Goal: Task Accomplishment & Management: Manage account settings

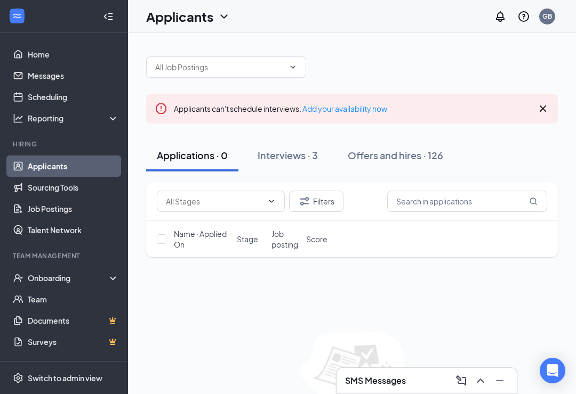
click at [481, 384] on icon "ChevronUp" at bounding box center [480, 381] width 13 height 13
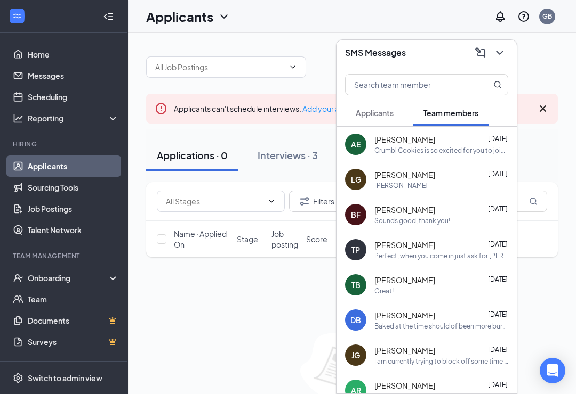
click at [392, 108] on span "Applicants" at bounding box center [375, 113] width 38 height 10
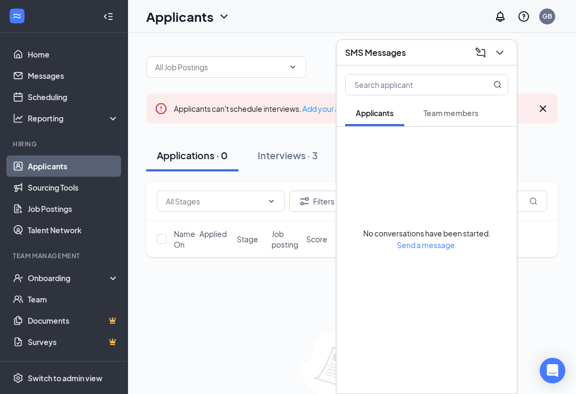
click at [535, 291] on div "Filters Name · Applied On Stage Job posting Score No applicants found in applic…" at bounding box center [352, 308] width 412 height 253
click at [549, 247] on div "Name · Applied On Stage Job posting Score" at bounding box center [352, 239] width 412 height 36
click at [273, 165] on button "Interviews · 3" at bounding box center [288, 156] width 82 height 32
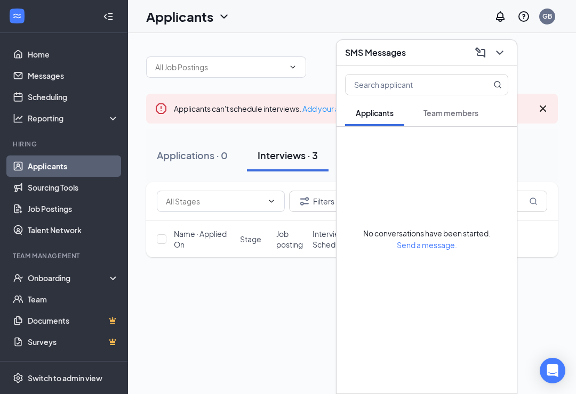
click at [273, 164] on button "Interviews · 3" at bounding box center [288, 156] width 82 height 32
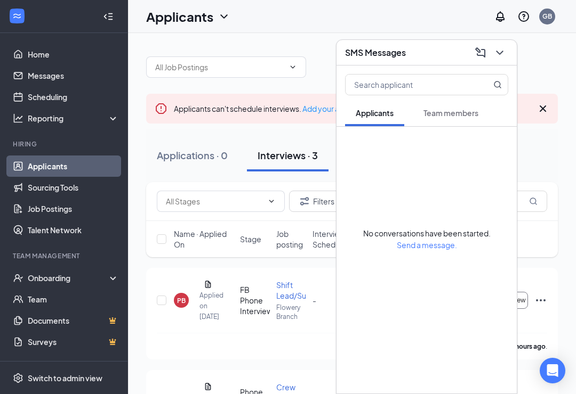
click at [503, 52] on icon "ChevronDown" at bounding box center [499, 52] width 13 height 13
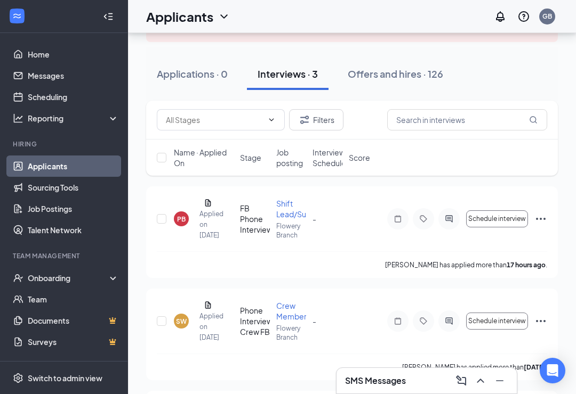
scroll to position [86, 0]
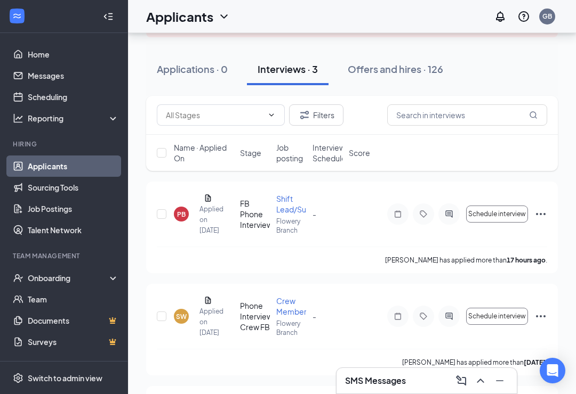
click at [289, 209] on div "Shift Lead/Supervisor" at bounding box center [291, 204] width 30 height 21
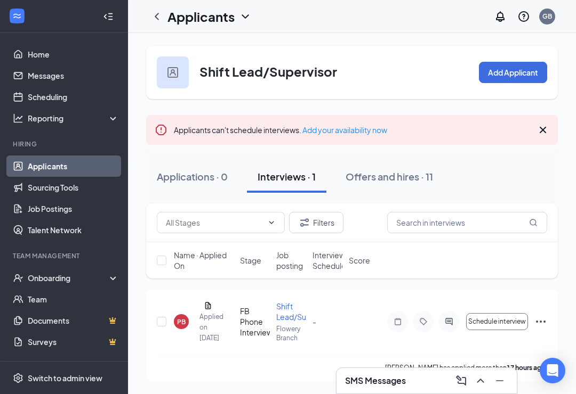
scroll to position [17, 0]
click at [209, 278] on div "View resume" at bounding box center [207, 287] width 47 height 18
click at [207, 278] on div "View resume" at bounding box center [207, 287] width 47 height 18
click at [211, 278] on div "View resume" at bounding box center [207, 287] width 47 height 18
click at [205, 278] on div "View resume" at bounding box center [207, 287] width 47 height 18
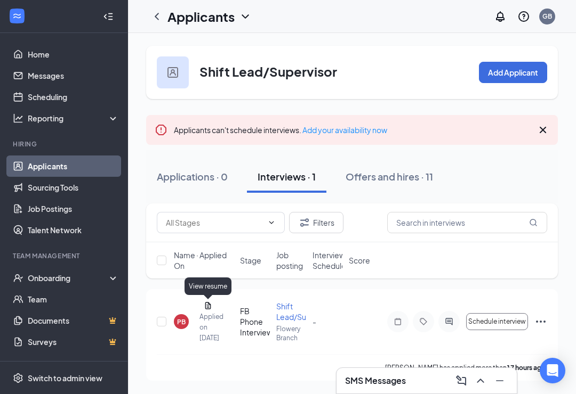
click at [182, 318] on div "PB" at bounding box center [181, 322] width 9 height 9
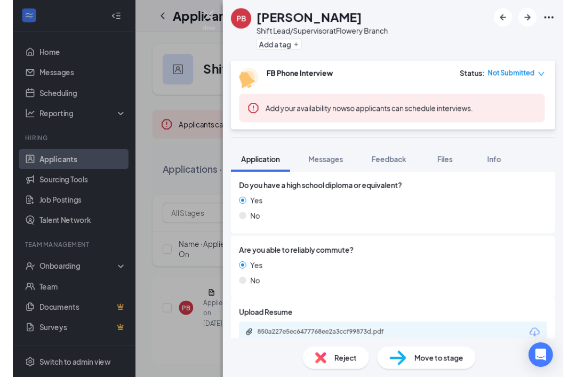
scroll to position [525, 0]
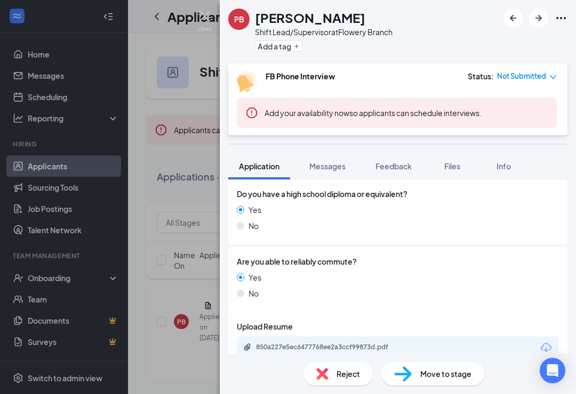
click at [438, 346] on div "850a227e5ec6477768ee2a3ccf99873d.pdf" at bounding box center [398, 348] width 322 height 22
click at [422, 345] on div "850a227e5ec6477768ee2a3ccf99873d.pdf" at bounding box center [398, 348] width 322 height 22
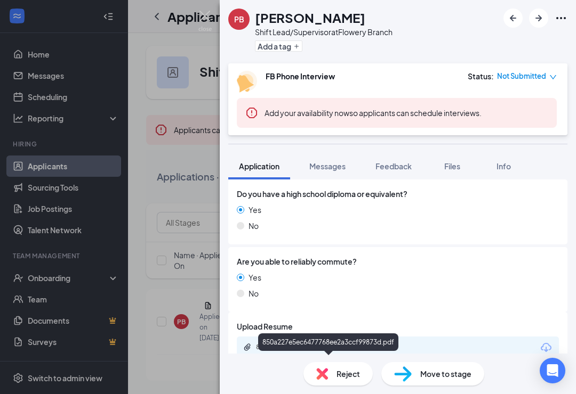
click at [342, 334] on div "850a227e5ec6477768ee2a3ccf99873d.pdf" at bounding box center [328, 343] width 140 height 18
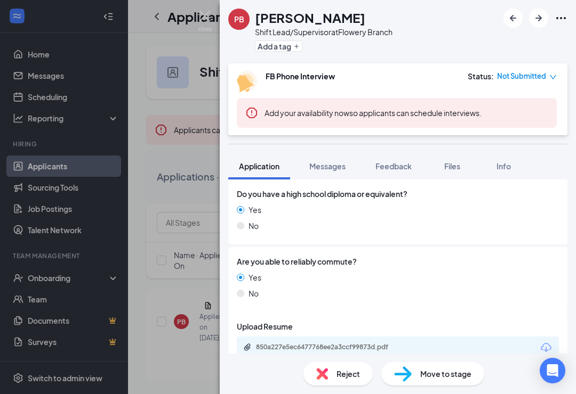
click at [544, 348] on icon "Download" at bounding box center [545, 348] width 13 height 13
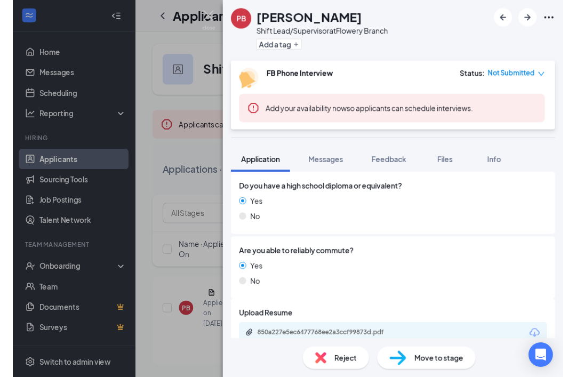
scroll to position [521, 0]
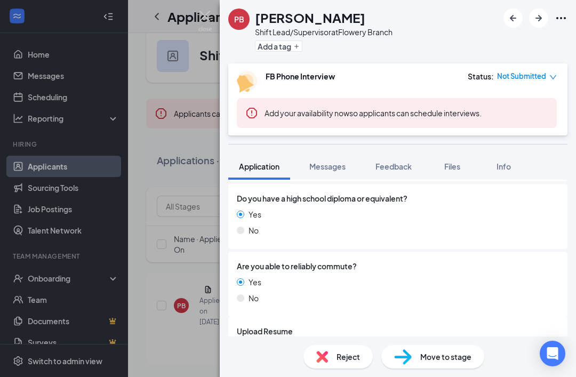
click at [333, 159] on button "Messages" at bounding box center [328, 166] width 58 height 27
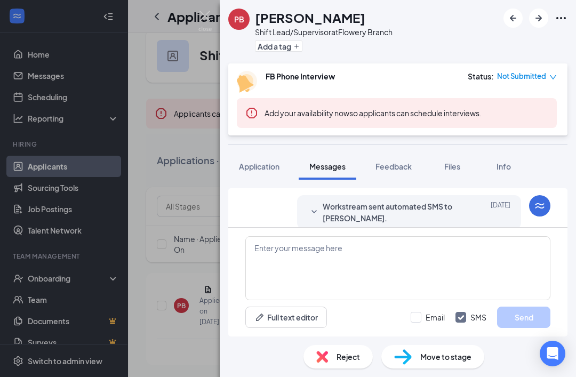
scroll to position [161, 0]
click at [480, 200] on div "[DATE]" at bounding box center [486, 211] width 48 height 23
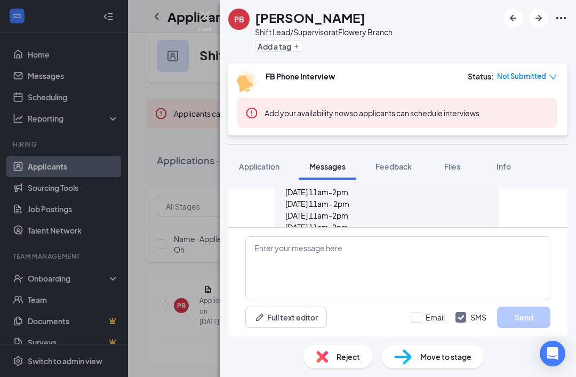
scroll to position [320, 0]
click at [509, 174] on div "[PERSON_NAME] has sent a message [DATE] [DATE] 11am-2pm [DATE] 11am-2pm [DATE] …" at bounding box center [397, 203] width 305 height 106
click at [420, 261] on textarea at bounding box center [397, 268] width 305 height 64
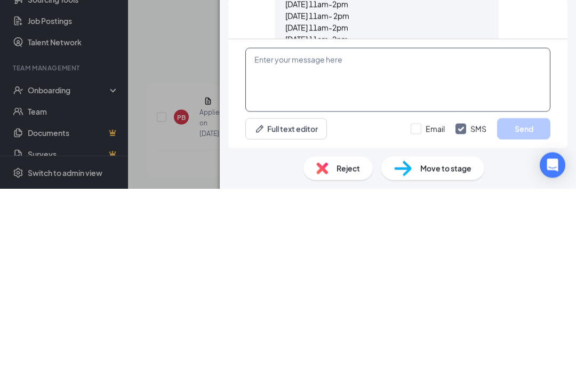
scroll to position [34, 0]
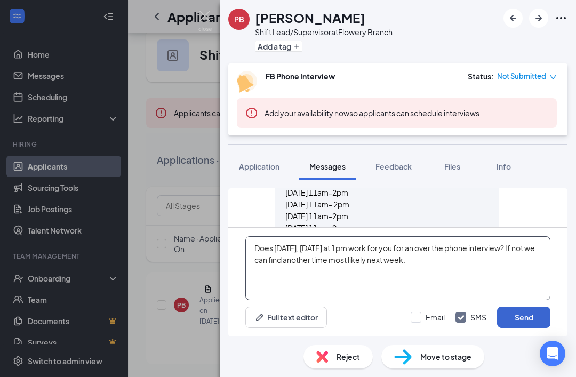
type textarea "Does [DATE], [DATE] at 1pm work for you for an over the phone interview? If not…"
click at [524, 316] on button "Send" at bounding box center [523, 317] width 53 height 21
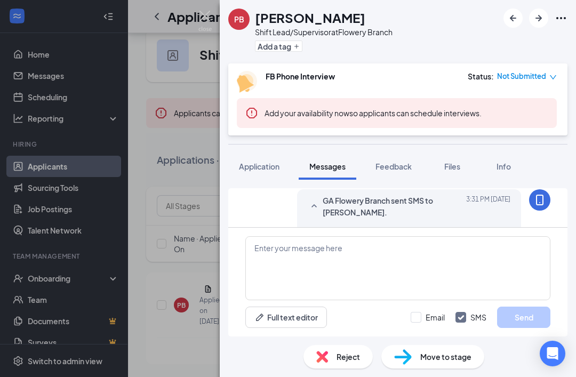
scroll to position [412, 0]
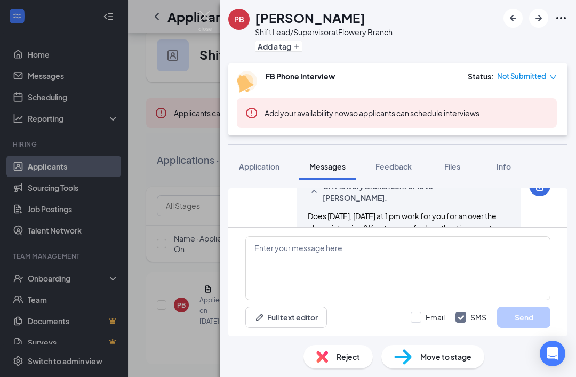
click at [433, 354] on span "Move to stage" at bounding box center [445, 357] width 51 height 12
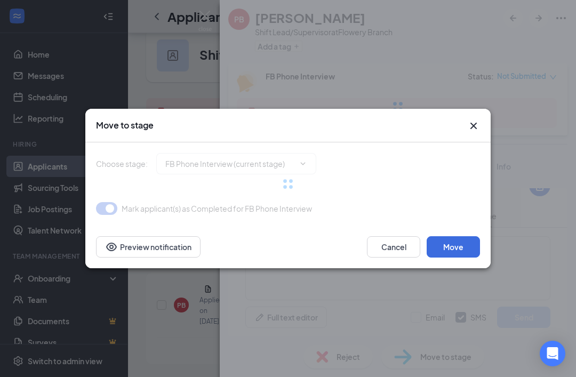
type input "FB Review (Phone Interview Complete) (next stage)"
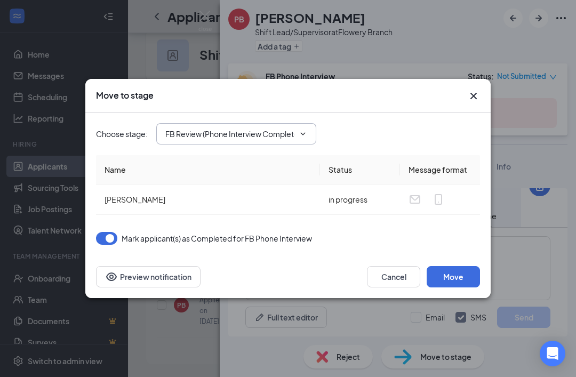
click at [302, 133] on icon "ChevronDown" at bounding box center [303, 134] width 9 height 9
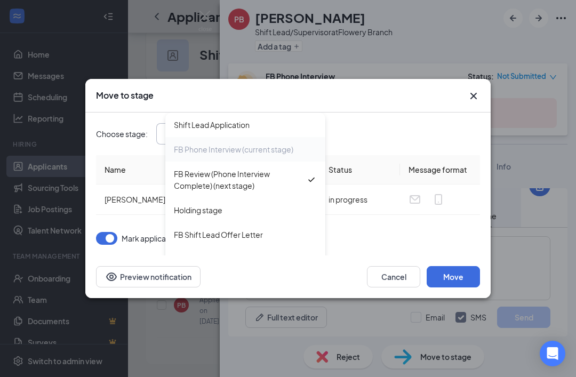
click at [290, 149] on div "FB Phone Interview (current stage)" at bounding box center [233, 149] width 119 height 12
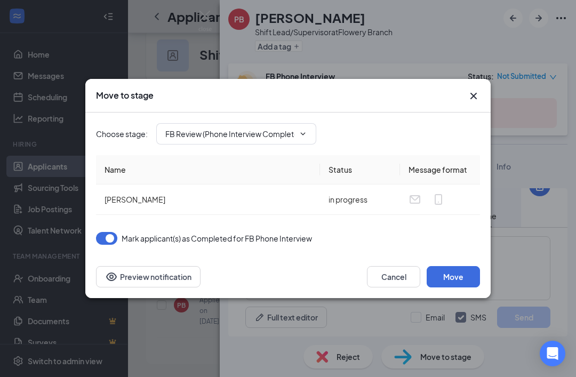
click at [473, 95] on icon "Cross" at bounding box center [473, 96] width 6 height 6
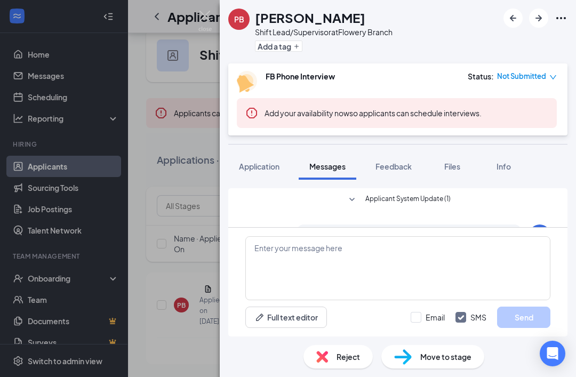
scroll to position [0, 0]
click at [199, 132] on div "PB [PERSON_NAME] Shift Lead/Supervisor at Flowery Branch Add a tag FB Phone Int…" at bounding box center [288, 188] width 576 height 377
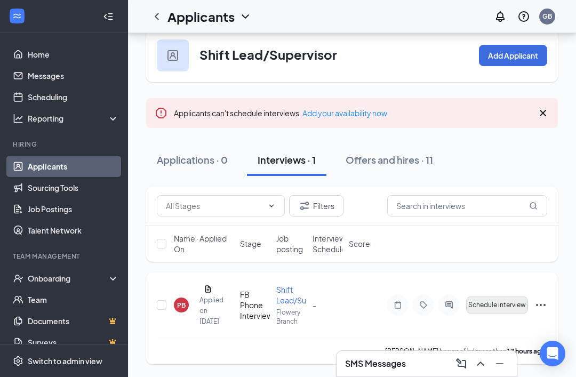
click at [498, 296] on button "Schedule interview" at bounding box center [497, 304] width 62 height 17
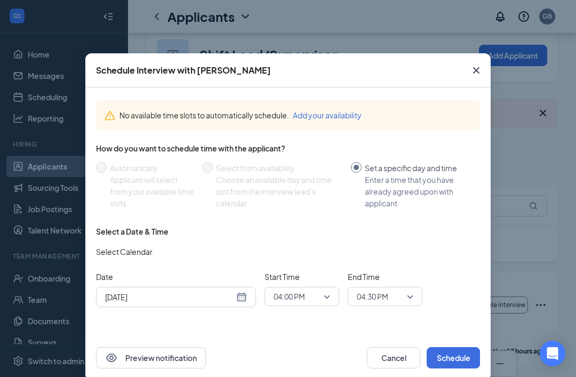
click at [509, 257] on div "Schedule Interview with [PERSON_NAME] No available time slots to automatically …" at bounding box center [288, 188] width 576 height 377
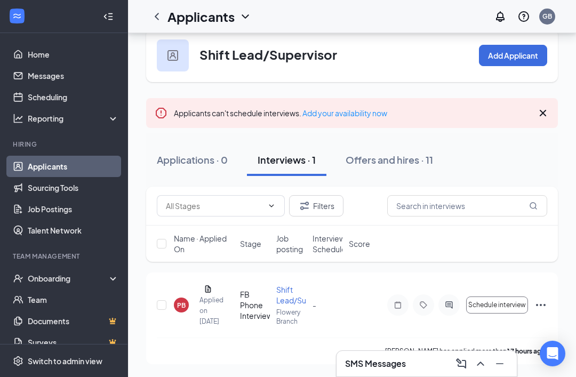
click at [487, 362] on button at bounding box center [480, 363] width 17 height 17
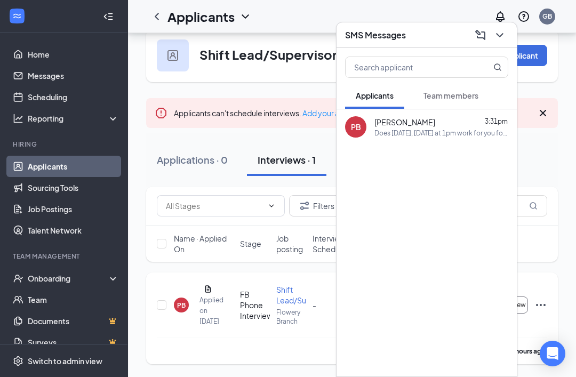
click at [265, 351] on div "[PERSON_NAME] has applied more than 17 hours ago ." at bounding box center [352, 350] width 390 height 27
